Goal: Transaction & Acquisition: Obtain resource

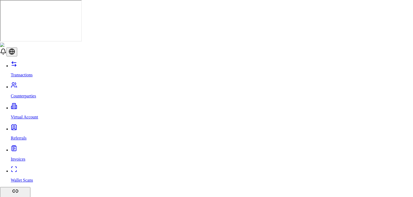
scroll to position [136, 0]
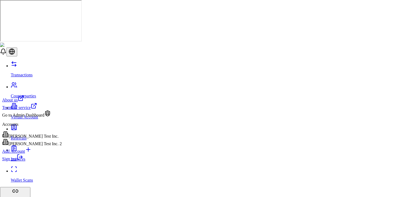
click at [38, 161] on div "Sign out" at bounding box center [32, 157] width 60 height 8
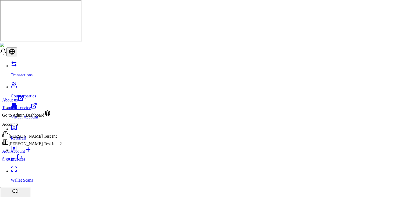
click at [23, 161] on link "Sign out" at bounding box center [12, 158] width 21 height 5
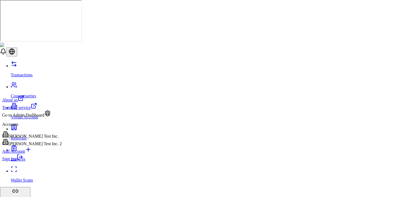
click at [46, 117] on div "Go to Admin Dashboard" at bounding box center [32, 114] width 60 height 8
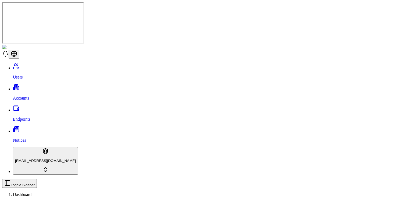
click at [36, 86] on link "Accounts" at bounding box center [212, 93] width 398 height 14
click at [199, 81] on div "Suggestions" at bounding box center [214, 81] width 45 height 8
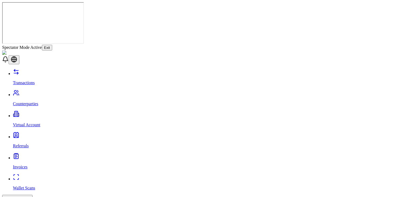
click at [37, 122] on p "Virtual Account" at bounding box center [212, 124] width 398 height 5
click at [36, 122] on p "Virtual Account" at bounding box center [212, 124] width 398 height 5
click at [52, 45] on button "Exit" at bounding box center [47, 48] width 10 height 6
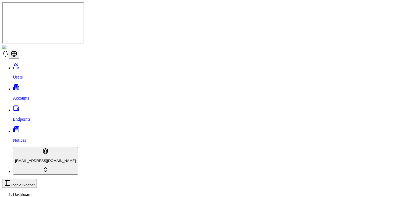
drag, startPoint x: 212, startPoint y: 55, endPoint x: 212, endPoint y: 51, distance: 4.6
click at [204, 84] on span "Cybrid" at bounding box center [198, 86] width 12 height 5
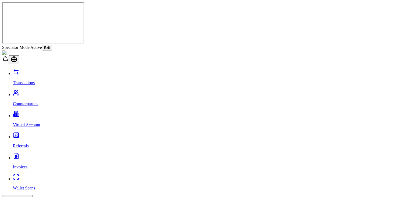
click at [41, 113] on link "Virtual Account" at bounding box center [212, 120] width 398 height 14
click at [52, 45] on button "Exit" at bounding box center [47, 48] width 10 height 6
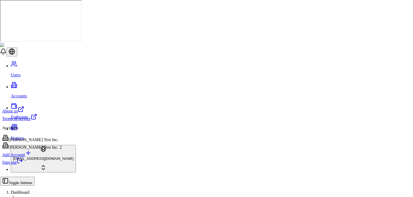
click at [51, 193] on html "Users Accounts Endpoints Notices stagingbrandon@gmail.com Toggle Sidebar Dashbo…" at bounding box center [206, 183] width 413 height 366
click at [42, 149] on div "[PERSON_NAME] Test Inc. 2" at bounding box center [32, 146] width 60 height 8
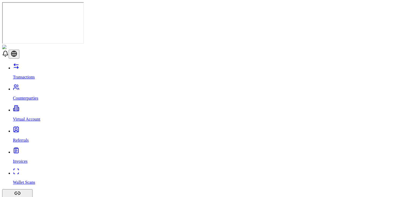
click at [21, 117] on p "Virtual Account" at bounding box center [212, 119] width 398 height 5
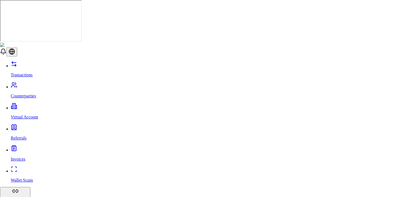
type input "***"
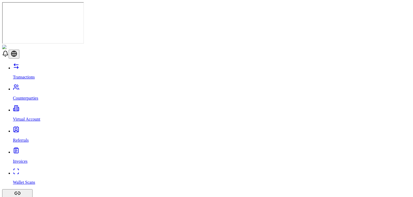
drag, startPoint x: 201, startPoint y: 54, endPoint x: 243, endPoint y: 83, distance: 51.5
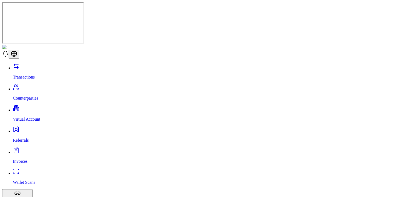
click at [48, 65] on link "Transactions" at bounding box center [212, 72] width 398 height 14
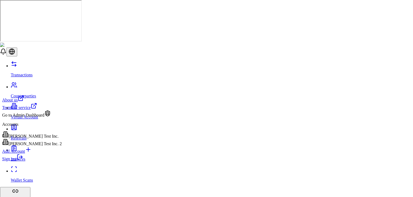
click at [52, 138] on div "[PERSON_NAME] Test Inc." at bounding box center [32, 135] width 60 height 8
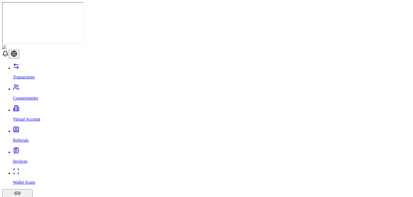
click at [23, 86] on link "Counterparties" at bounding box center [212, 93] width 398 height 14
click at [62, 96] on div "Transactions Counterparties Virtual Account Referrals Invoices Wallet Scans Lin…" at bounding box center [206, 153] width 409 height 181
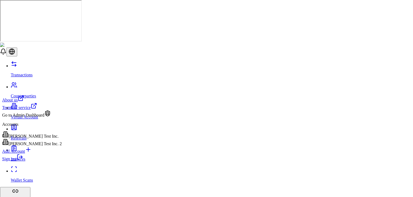
click at [23, 161] on link "Sign out" at bounding box center [12, 158] width 21 height 5
